Goal: Transaction & Acquisition: Purchase product/service

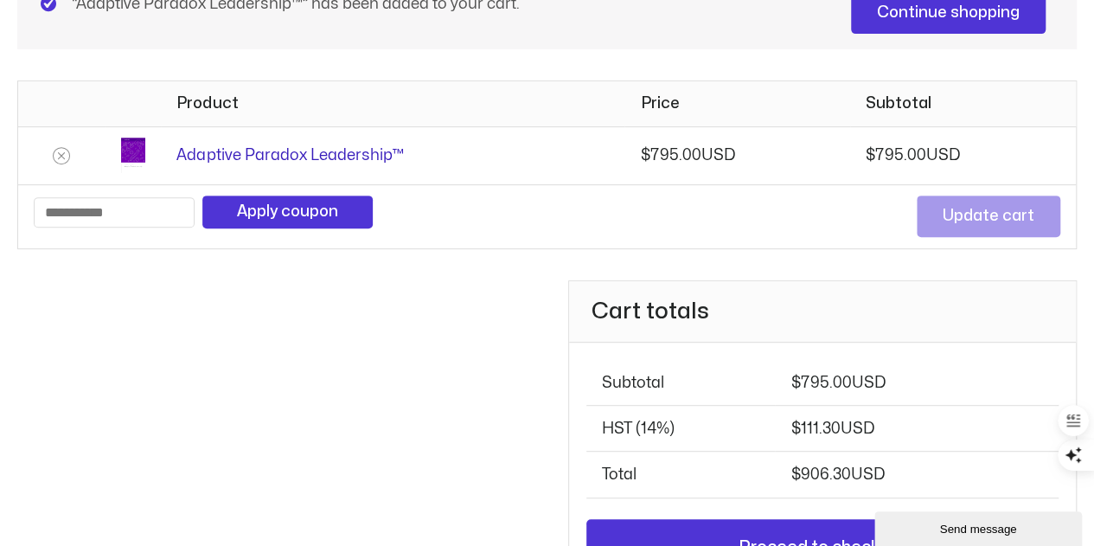
click at [367, 153] on link "Adaptive Paradox Leadership™" at bounding box center [289, 155] width 227 height 15
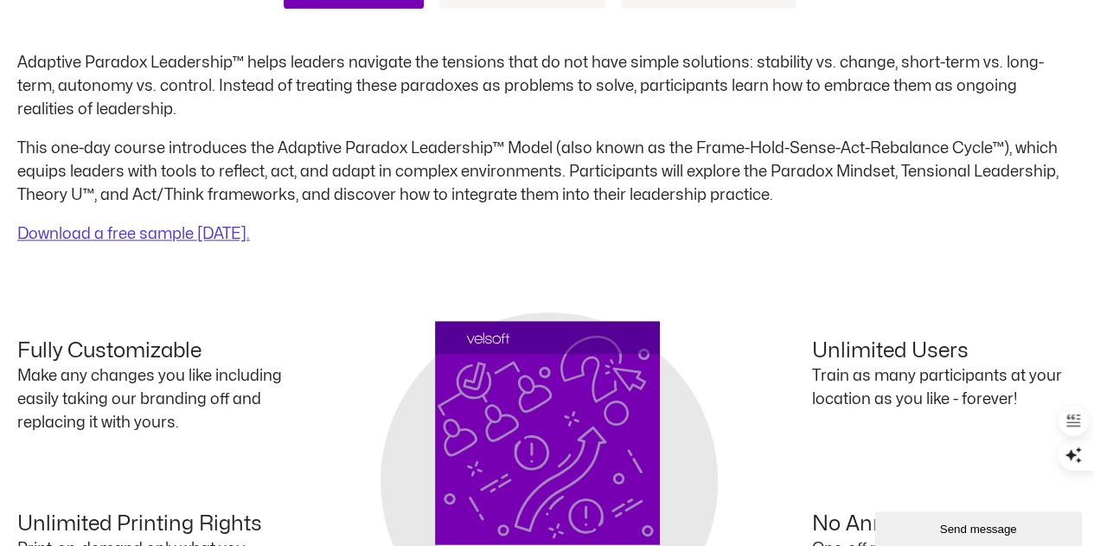
scroll to position [853, 0]
click at [111, 118] on div "Adaptive Paradox Leadership™ helps leaders navigate the tensions that do not ha…" at bounding box center [546, 147] width 1059 height 195
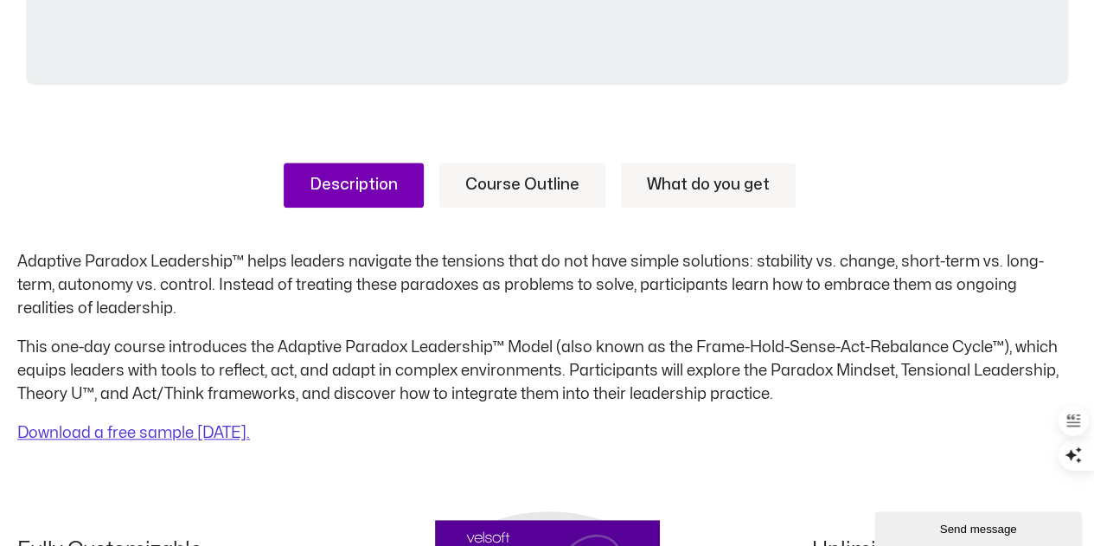
scroll to position [661, 0]
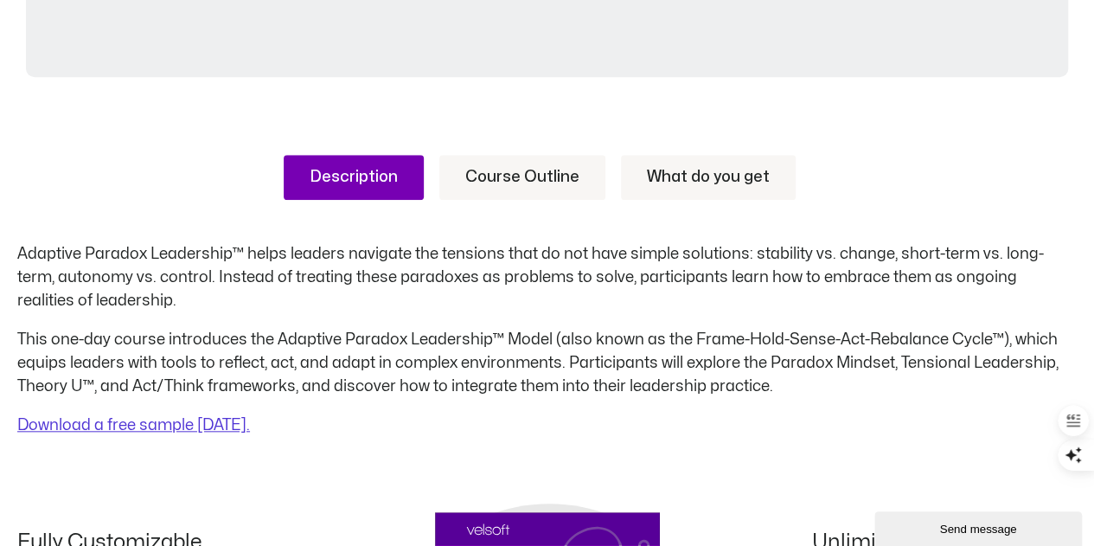
click at [483, 172] on link "Course Outline" at bounding box center [522, 177] width 166 height 45
